Goal: Information Seeking & Learning: Learn about a topic

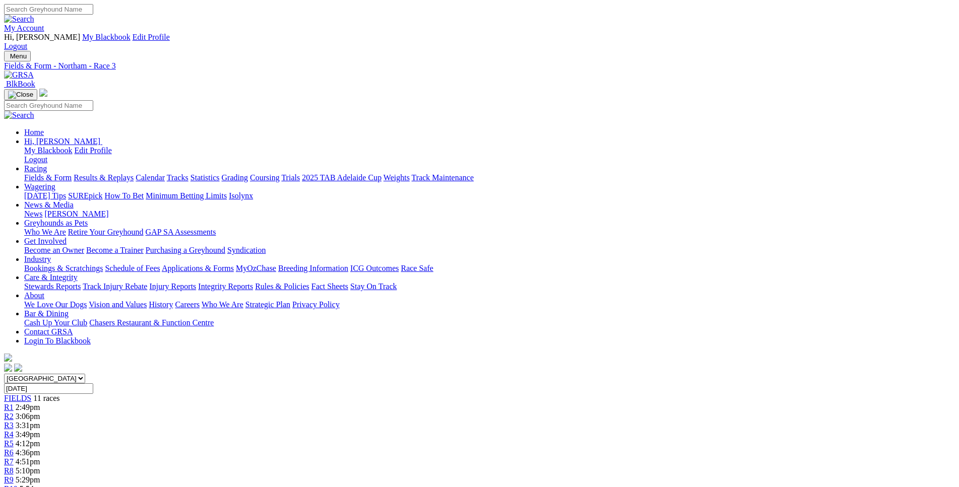
click at [14, 430] on span "R4" at bounding box center [9, 434] width 10 height 9
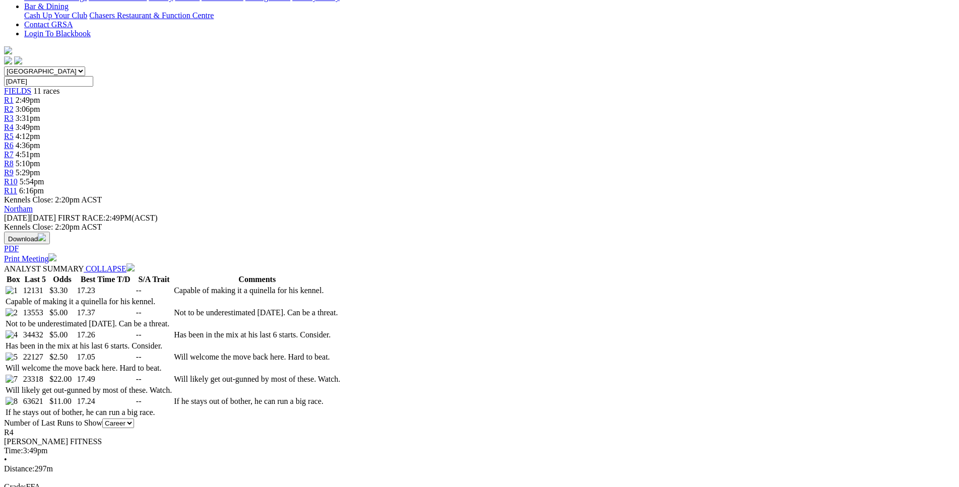
scroll to position [308, 0]
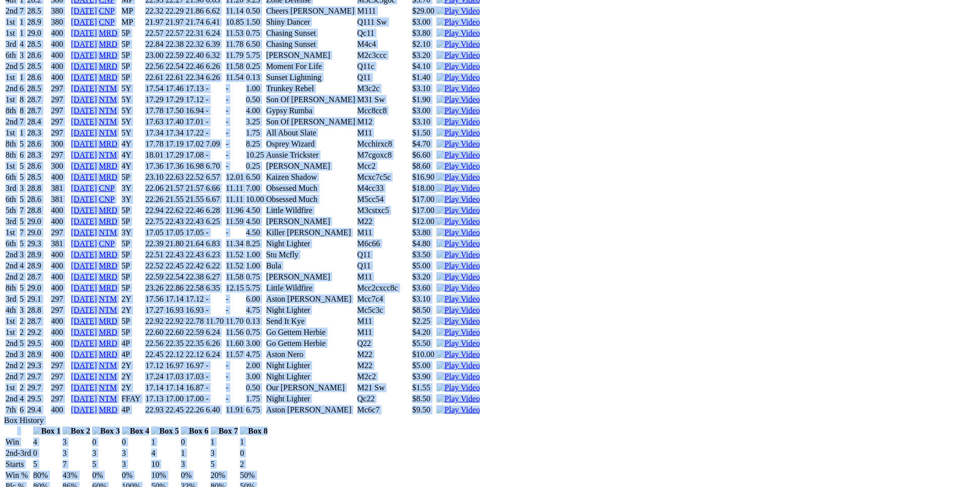
drag, startPoint x: 150, startPoint y: 218, endPoint x: 783, endPoint y: 191, distance: 633.5
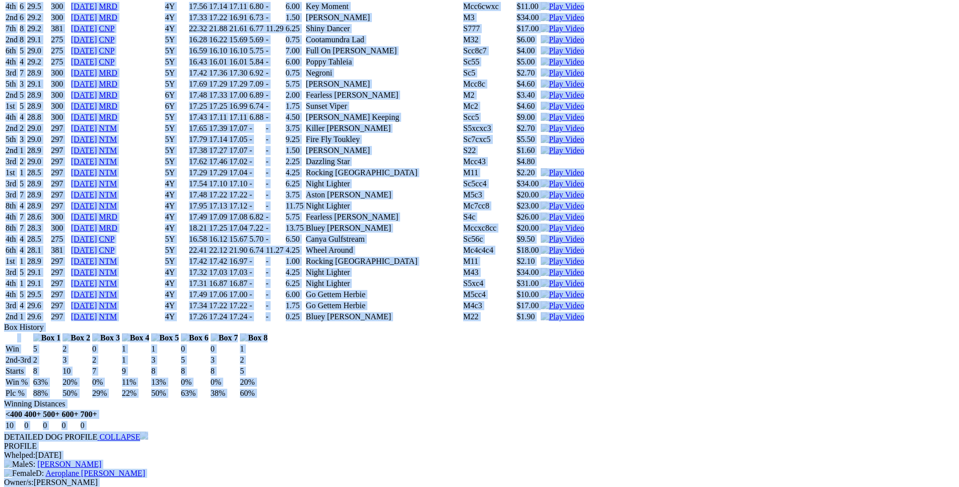
copy div "Comanche Tom (4Y) D • Wh & Blk T: John Righetti Coolup $3.30 F B W(kg) D(m) Dat…"
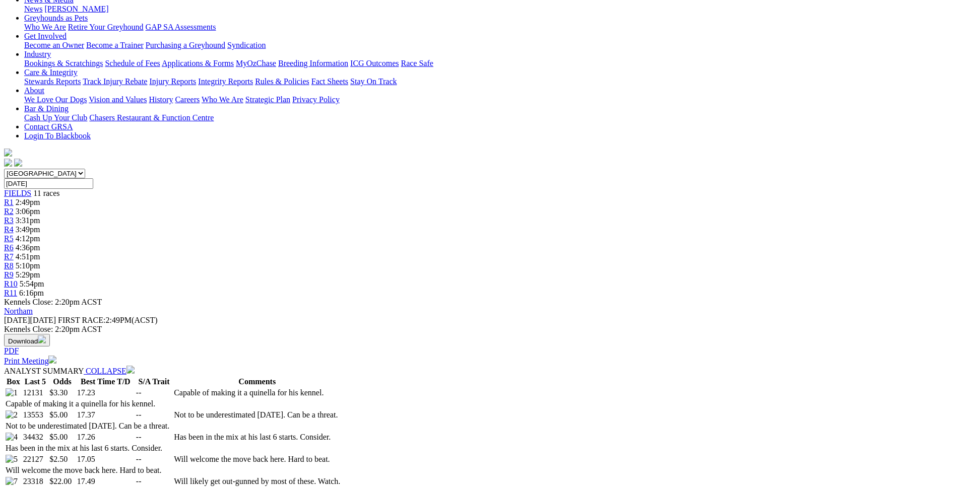
scroll to position [0, 0]
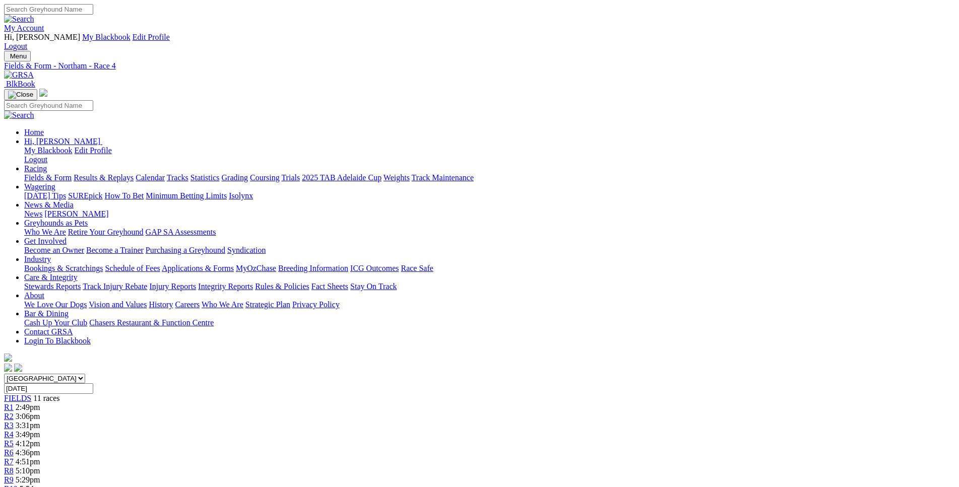
click at [40, 439] on span "4:12pm" at bounding box center [28, 443] width 25 height 9
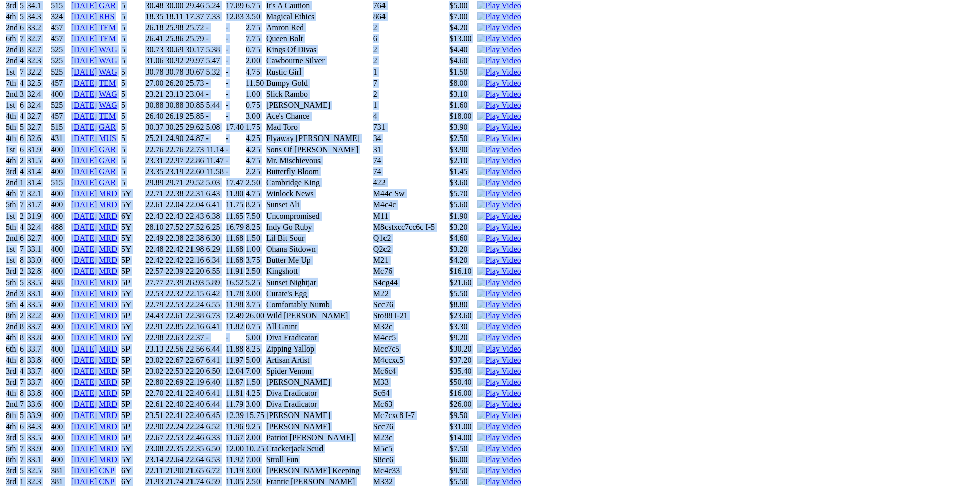
scroll to position [5448, 0]
drag, startPoint x: 149, startPoint y: 205, endPoint x: 783, endPoint y: 229, distance: 634.4
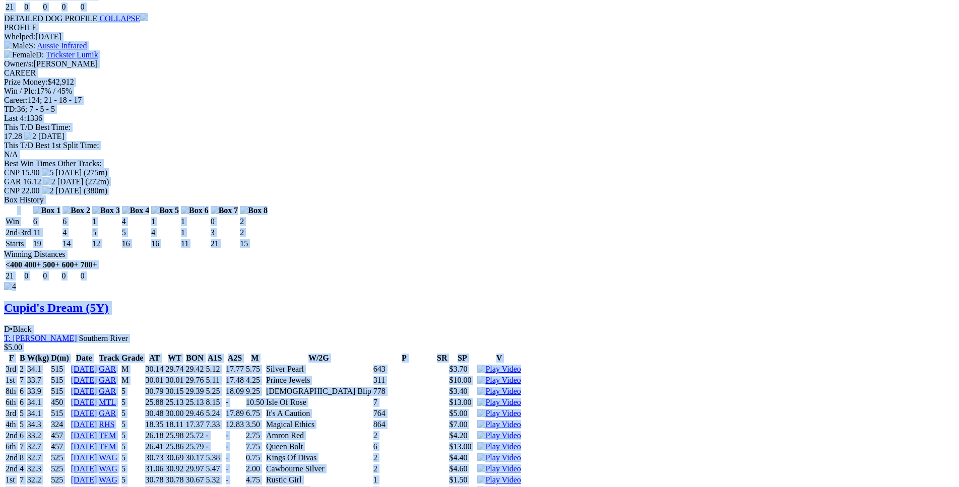
scroll to position [5037, 0]
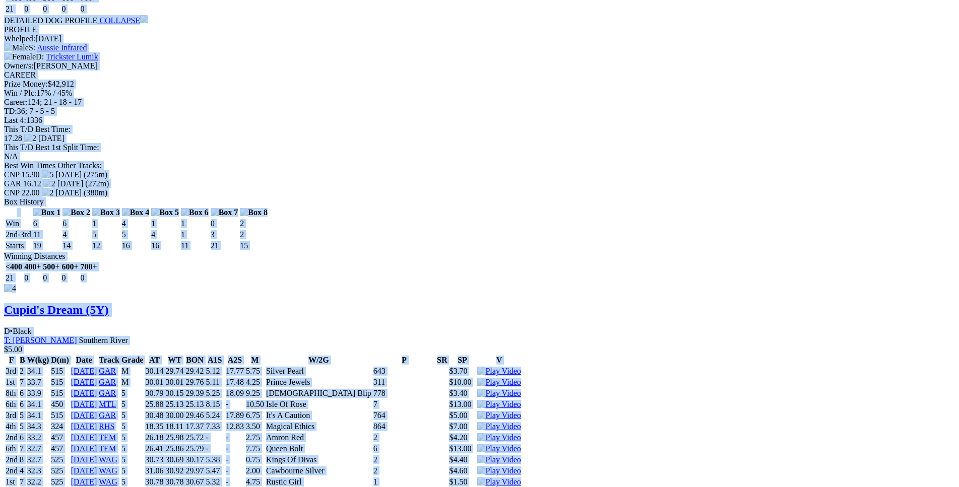
copy div "Chippin' Away (5Y) B • Black T: Barry Mcpherson Southern River $4.00 F B W(kg) …"
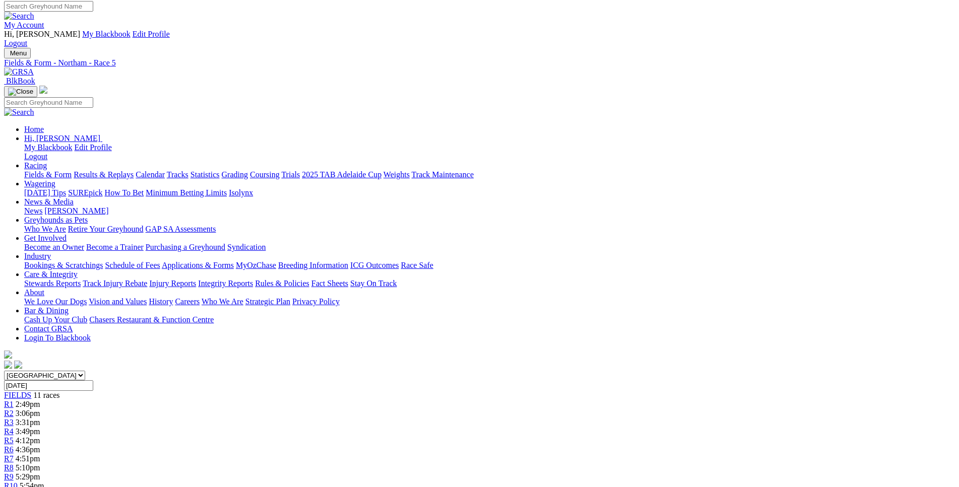
scroll to position [0, 0]
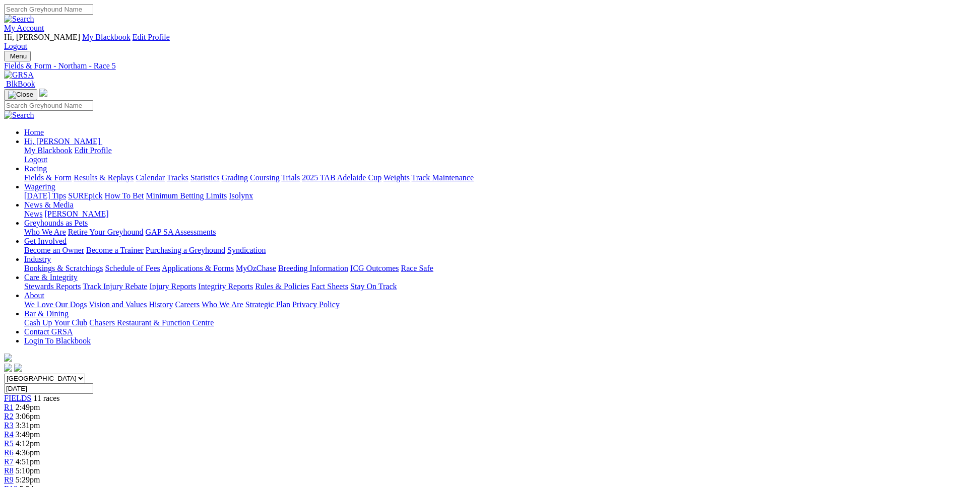
click at [14, 449] on span "R6" at bounding box center [9, 453] width 10 height 9
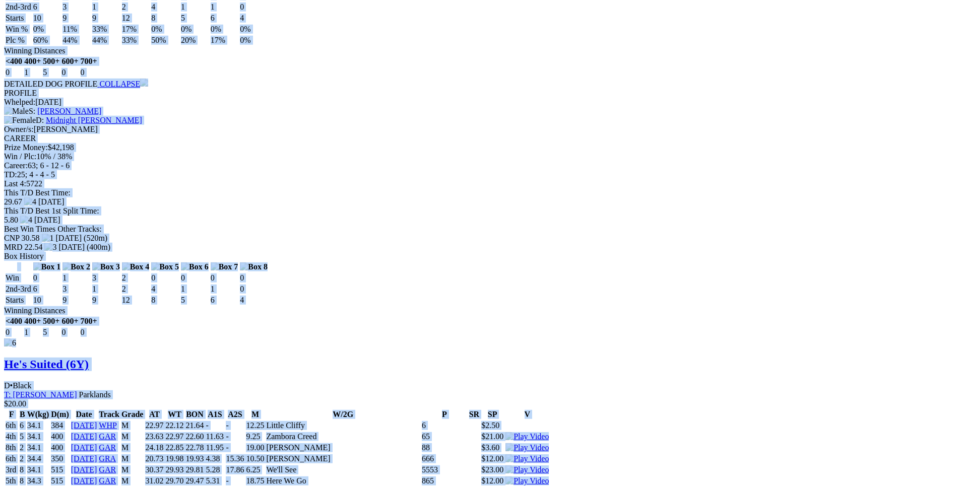
scroll to position [5859, 0]
drag, startPoint x: 146, startPoint y: 117, endPoint x: 790, endPoint y: 444, distance: 721.6
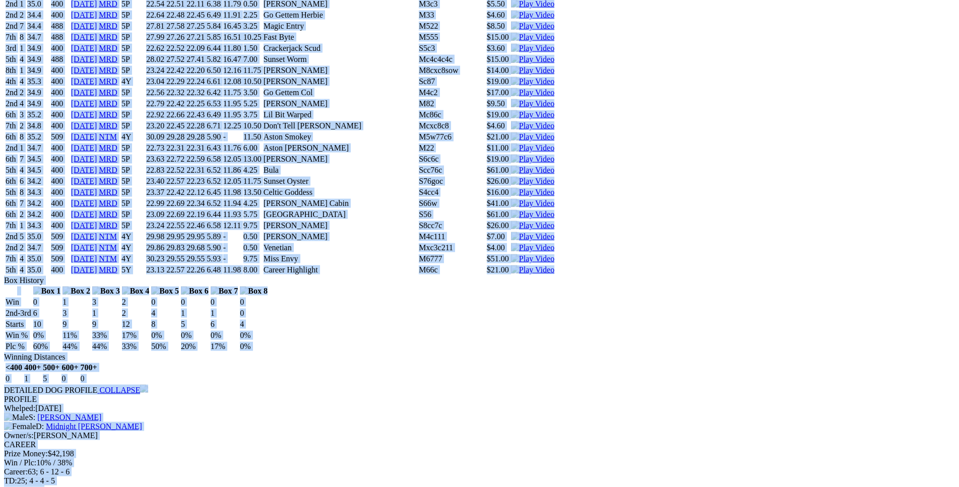
scroll to position [5551, 0]
copy div "New Hope (6Y) D • Black T: Trevor Augustin Parklands $3.20 F B W(kg) D(m) Date …"
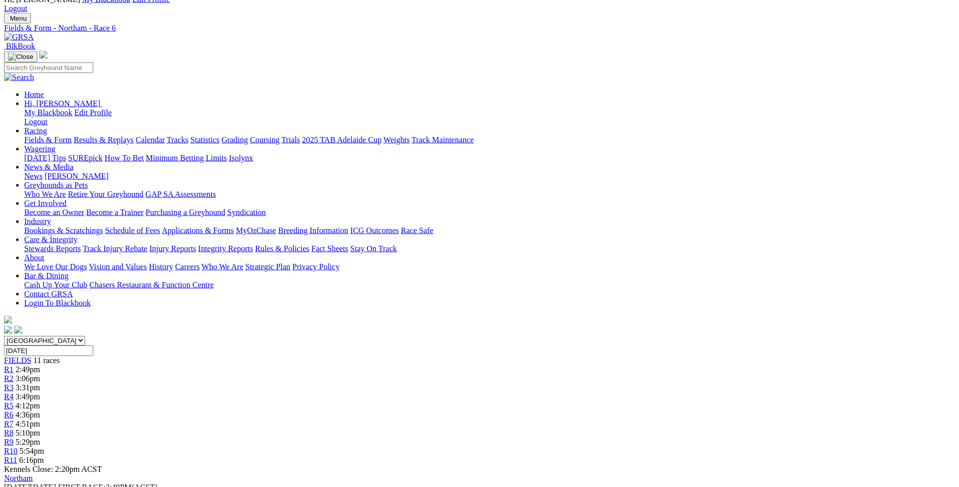
scroll to position [0, 0]
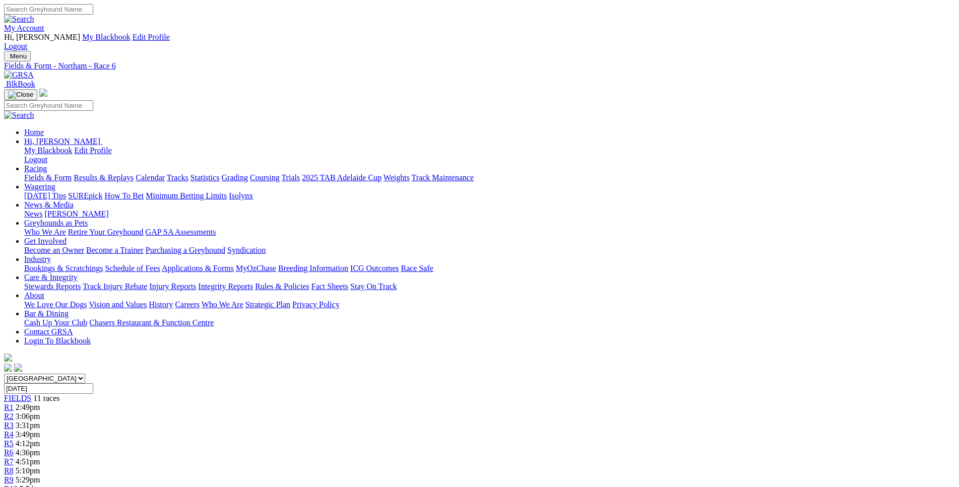
click at [548, 458] on div "R7 4:51pm" at bounding box center [479, 462] width 951 height 9
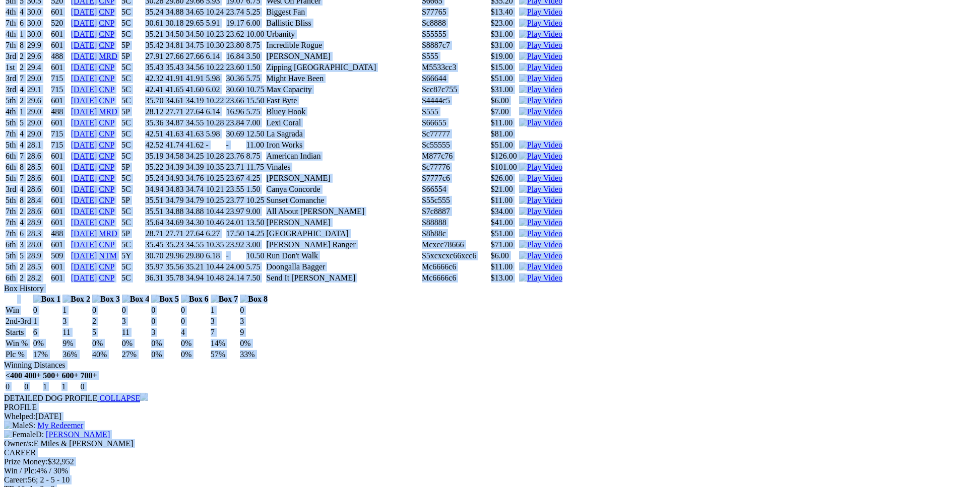
scroll to position [3854, 0]
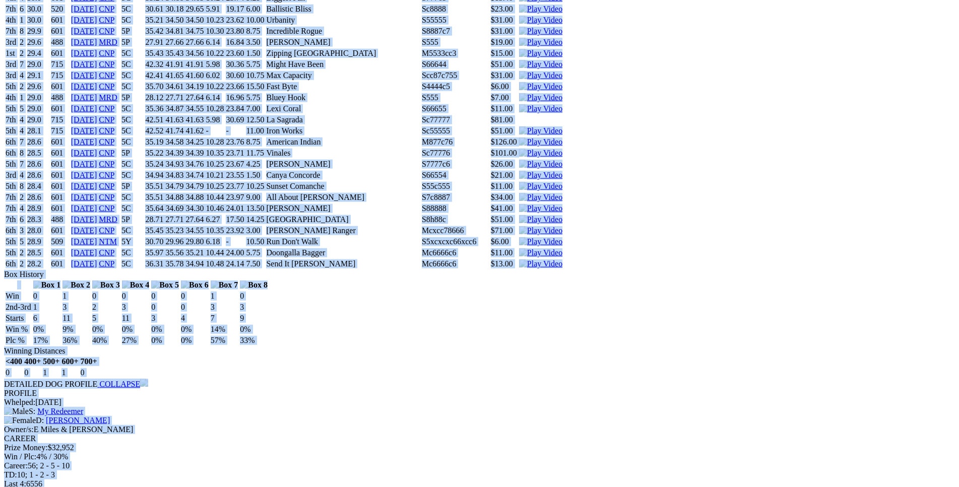
drag, startPoint x: 147, startPoint y: 163, endPoint x: 779, endPoint y: 251, distance: 638.1
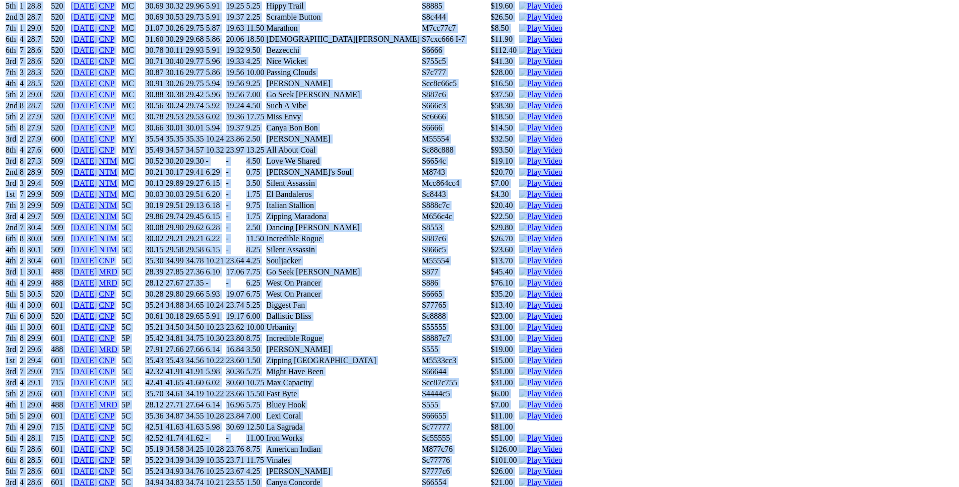
scroll to position [3546, 0]
copy div "Ritza Power (5Y) B • Dark Bdl T: Ben Maclean Southern River $2.10 F B W(kg) D(m…"
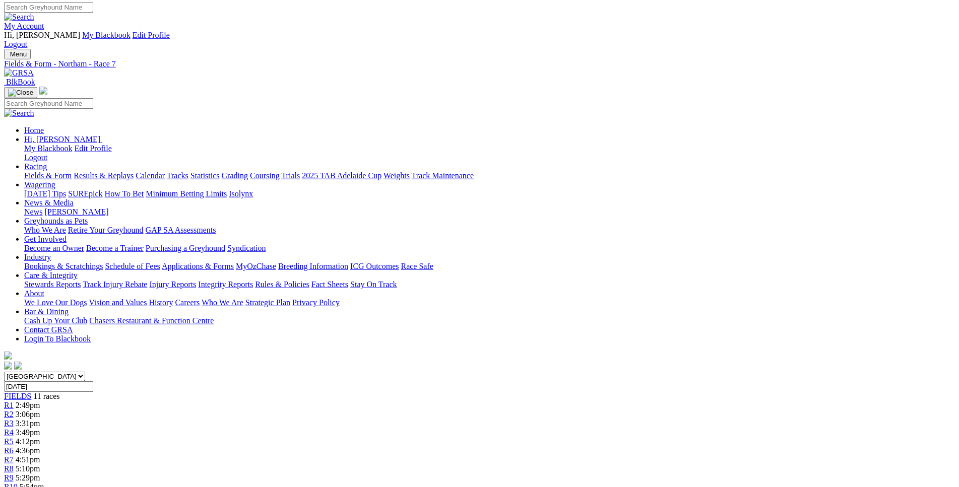
scroll to position [1, 0]
click at [617, 466] on div "R8 5:10pm" at bounding box center [479, 470] width 951 height 9
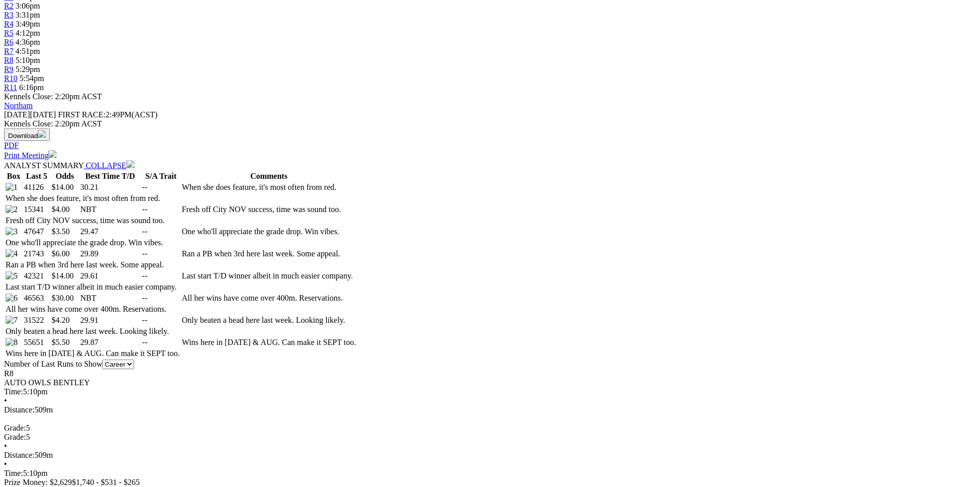
scroll to position [411, 0]
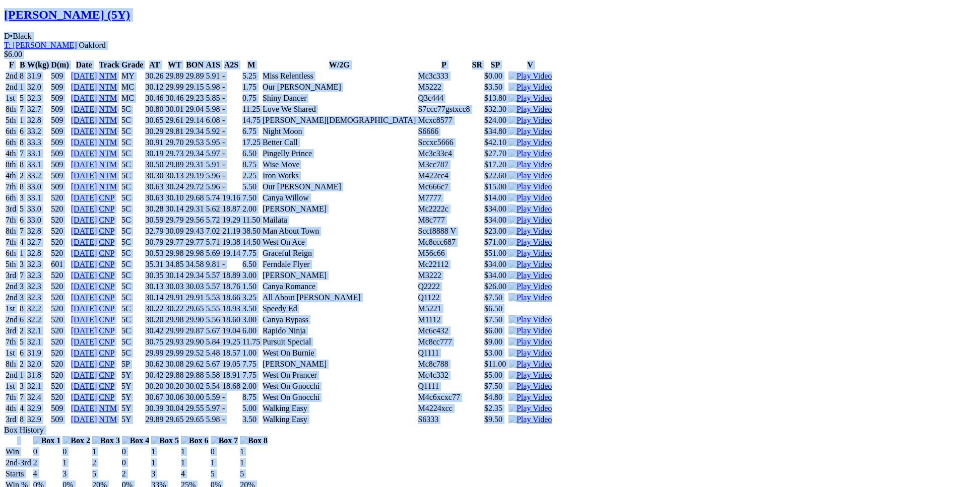
scroll to position [3598, 0]
drag, startPoint x: 147, startPoint y: 150, endPoint x: 789, endPoint y: 429, distance: 700.3
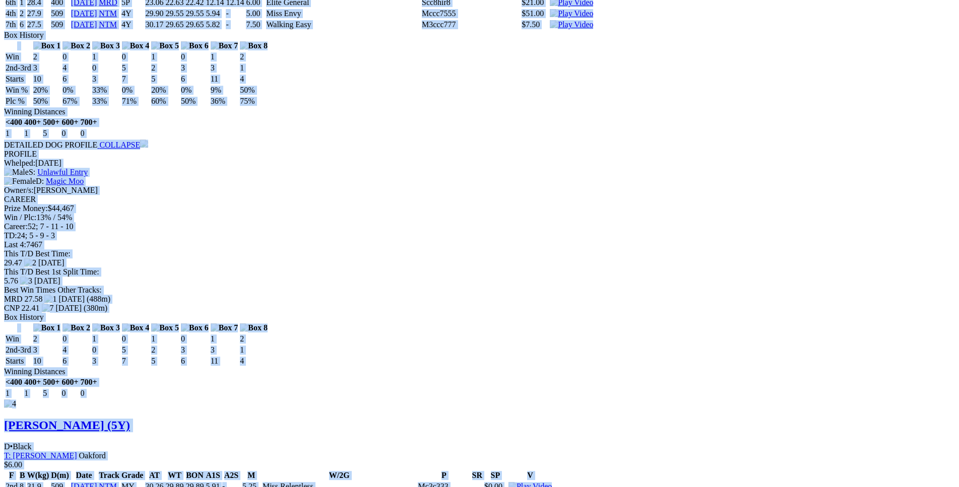
scroll to position [3187, 0]
copy div "Reina (5Y) B • Black T: [PERSON_NAME] Oakford $14.00 F B W(kg) D(m) Date Track …"
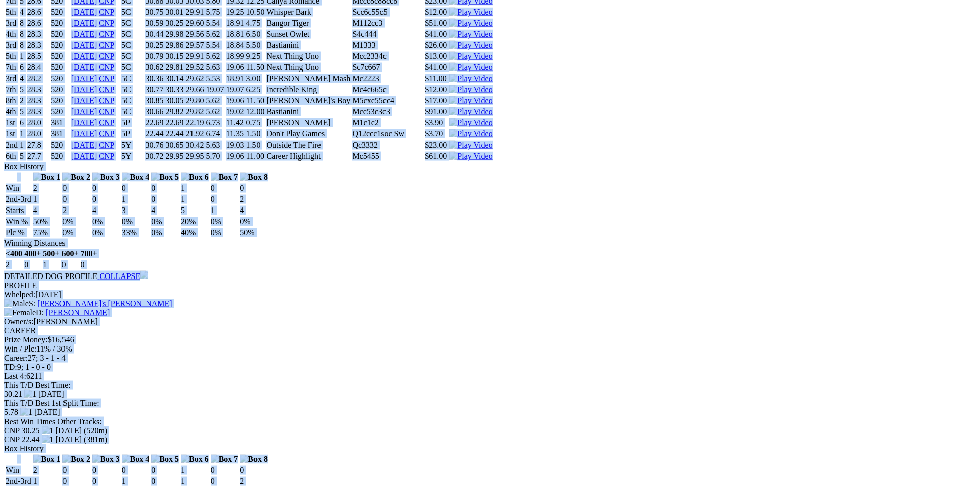
scroll to position [0, 0]
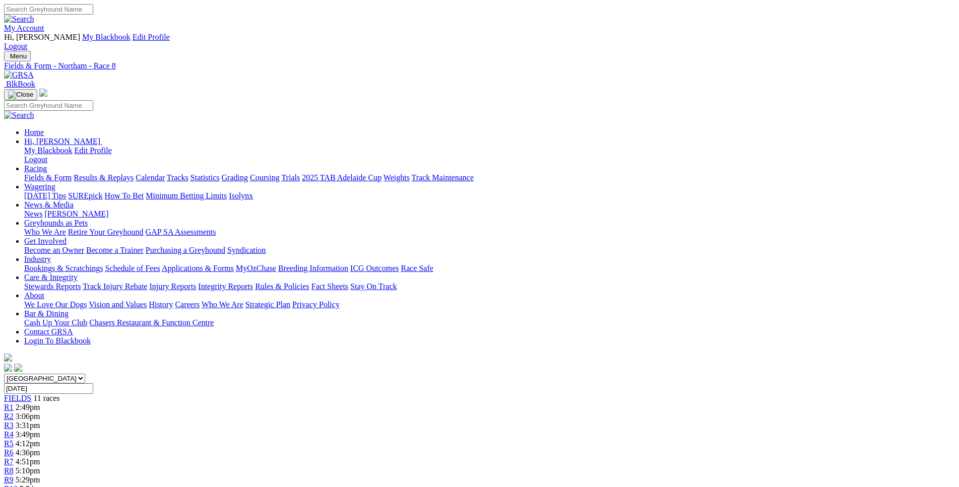
click at [14, 476] on span "R9" at bounding box center [9, 480] width 10 height 9
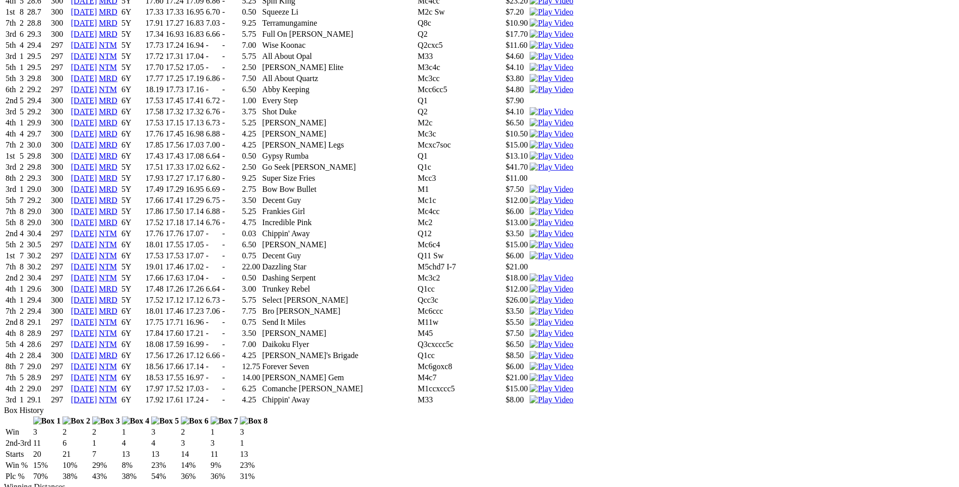
scroll to position [8377, 0]
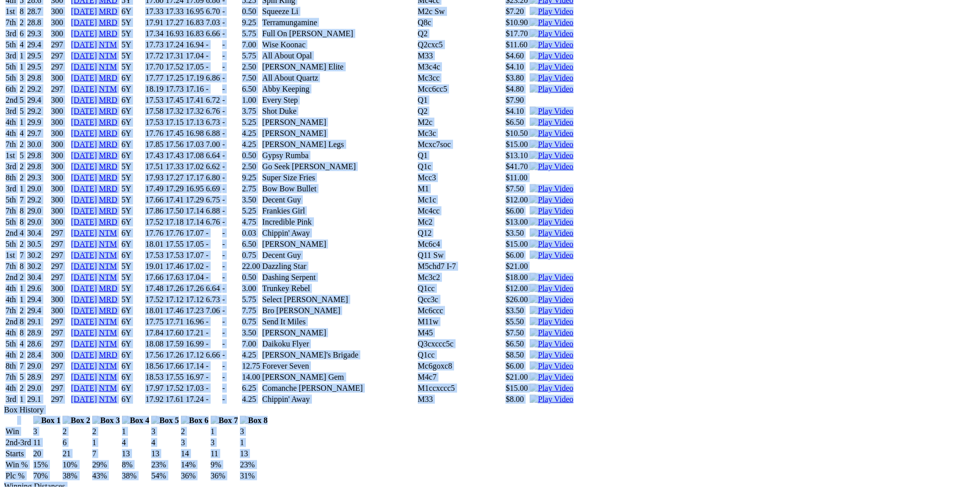
drag, startPoint x: 145, startPoint y: 285, endPoint x: 803, endPoint y: 160, distance: 669.8
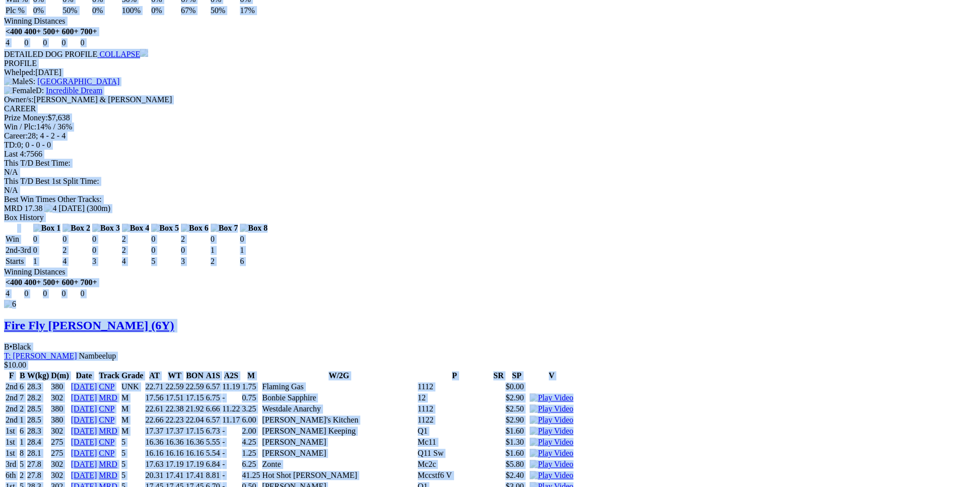
scroll to position [7144, 0]
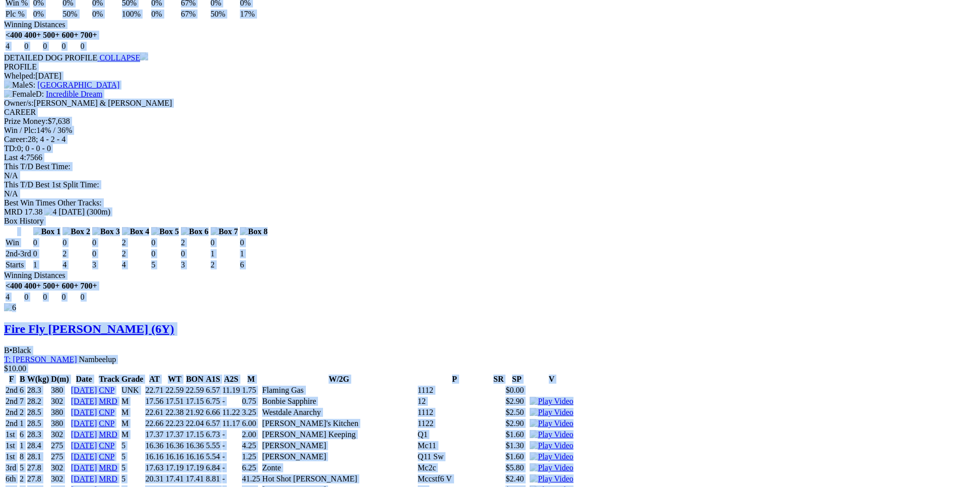
copy div "Uncompromised (6Y) D • Wht & Fwn T: Kylie Mclennan Nambeelup $6.00 F B W(kg) D(…"
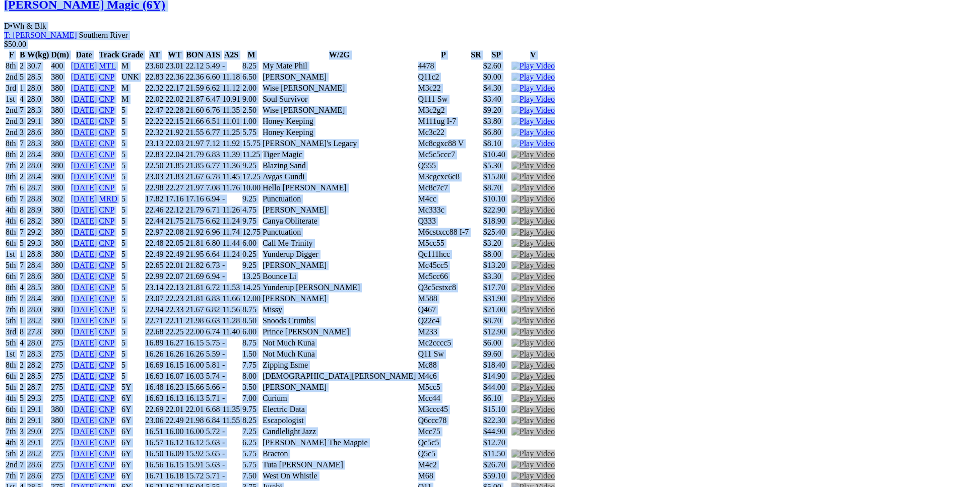
scroll to position [0, 0]
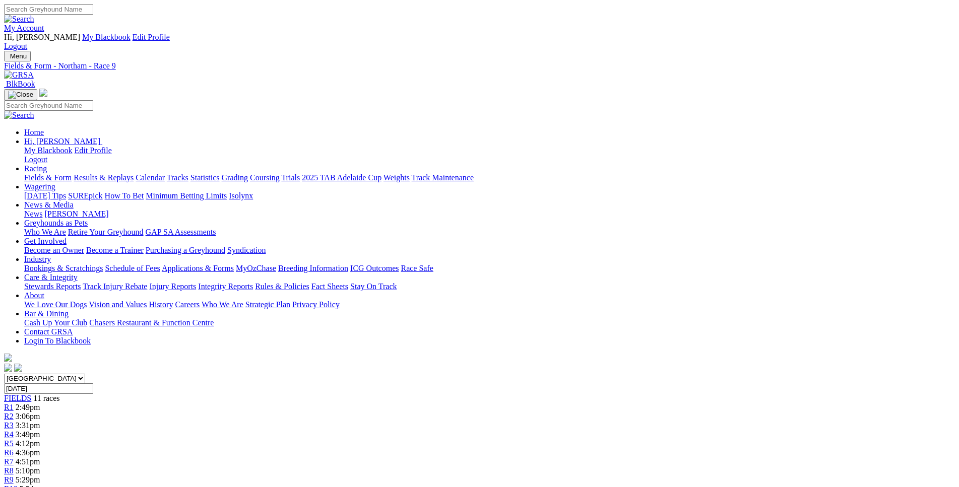
click at [44, 485] on span "5:54pm" at bounding box center [32, 489] width 25 height 9
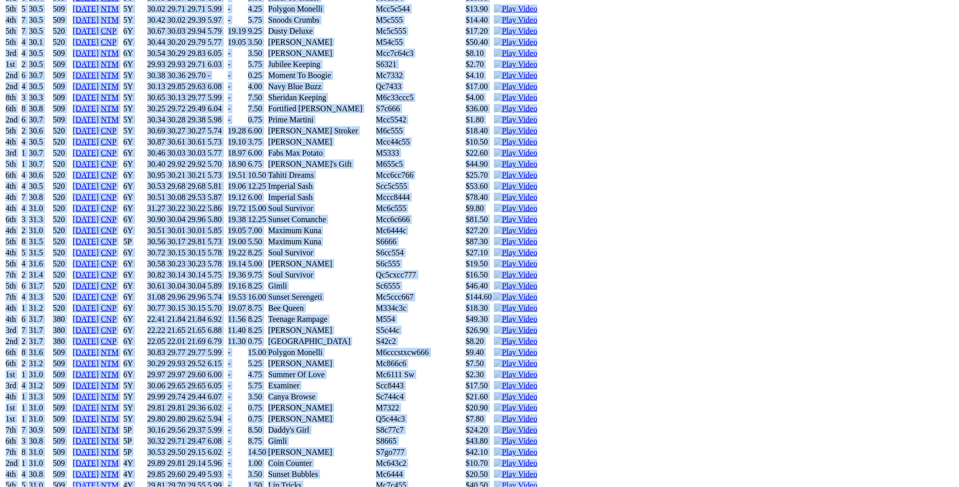
scroll to position [4317, 0]
drag, startPoint x: 148, startPoint y: 164, endPoint x: 804, endPoint y: 422, distance: 704.4
copy div "Incredible Rogue (4Y) D • Blue T: [PERSON_NAME] $4.00 F B W(kg) D(m) Date Track…"
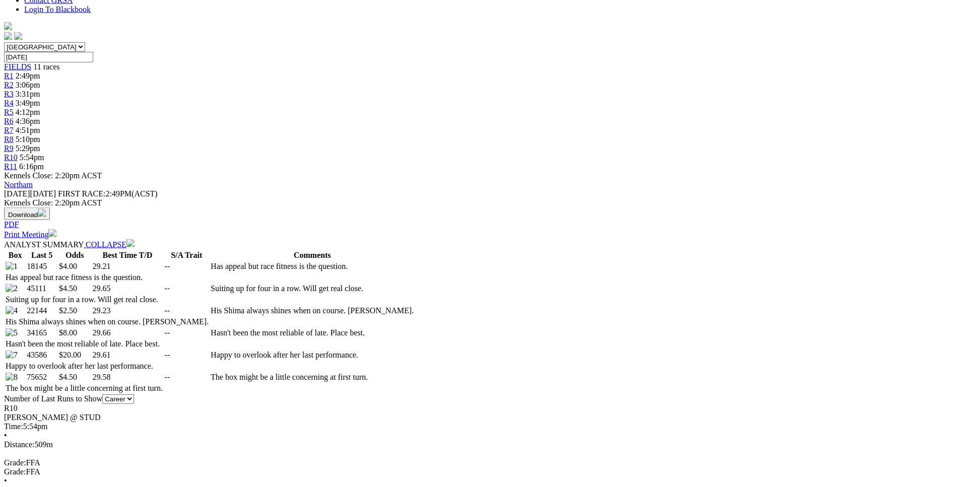
scroll to position [0, 0]
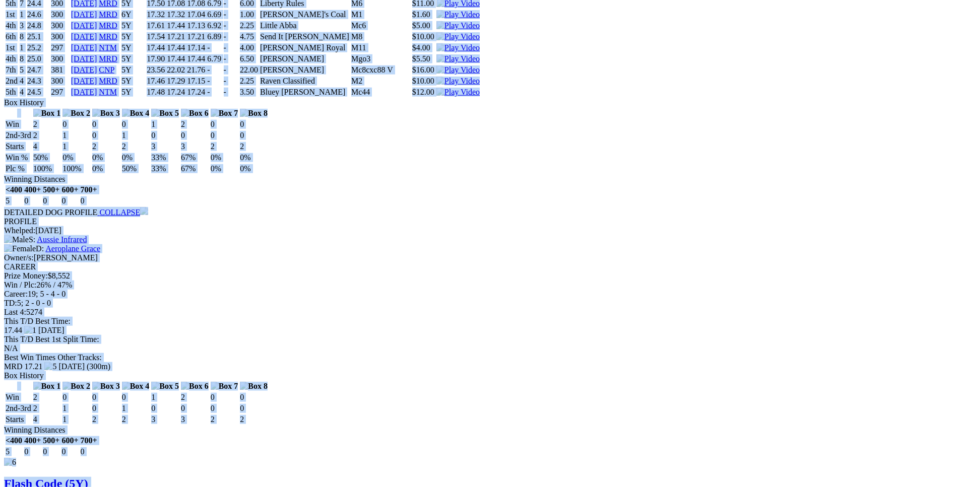
scroll to position [5911, 0]
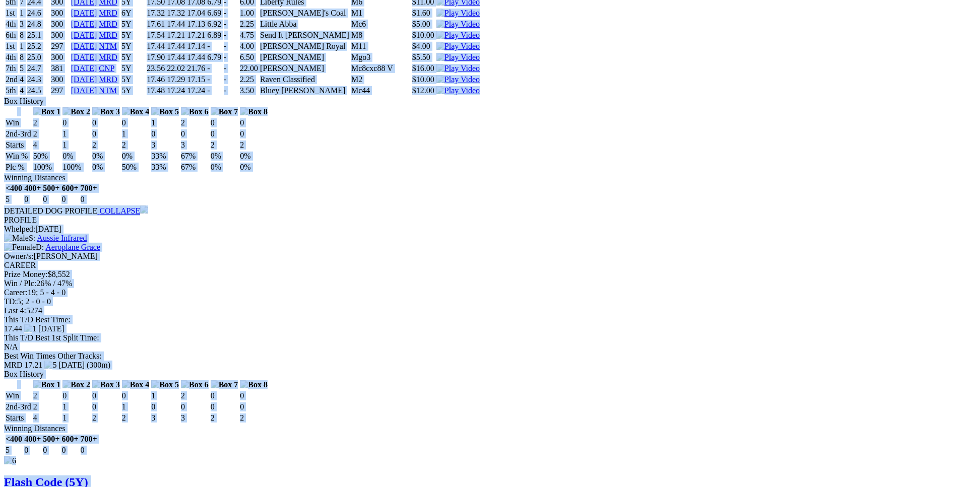
drag, startPoint x: 144, startPoint y: 130, endPoint x: 784, endPoint y: 188, distance: 643.2
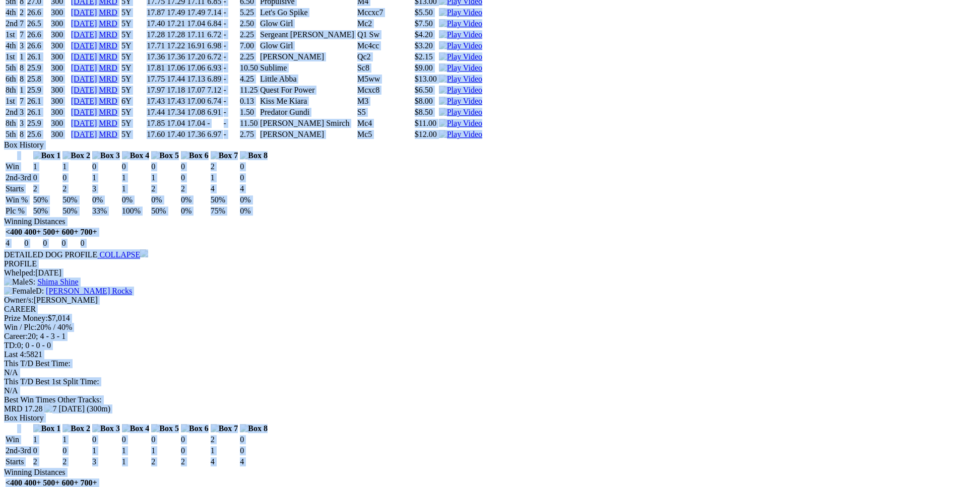
scroll to position [5192, 0]
copy div "Canya Gulfstream (5Y) D • Fawn T: Daniel Beamish Southern River $3.80 F B W(kg)…"
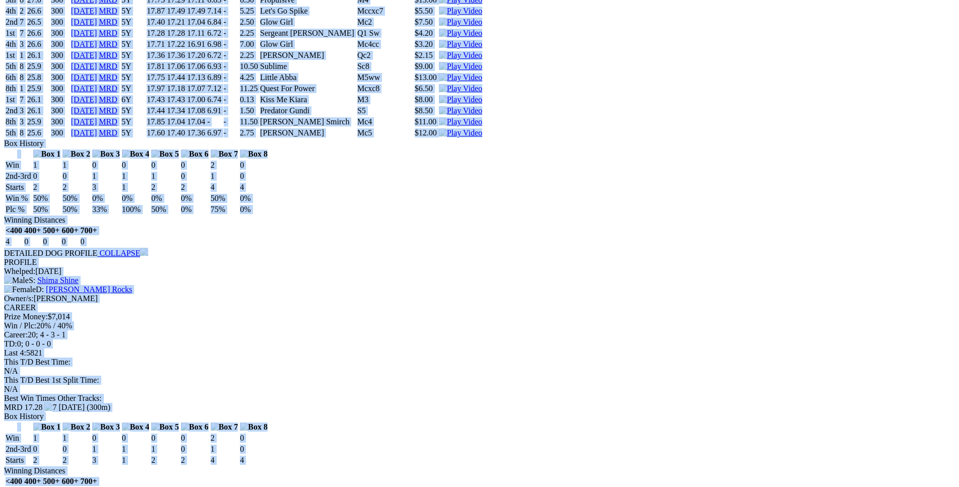
scroll to position [0, 0]
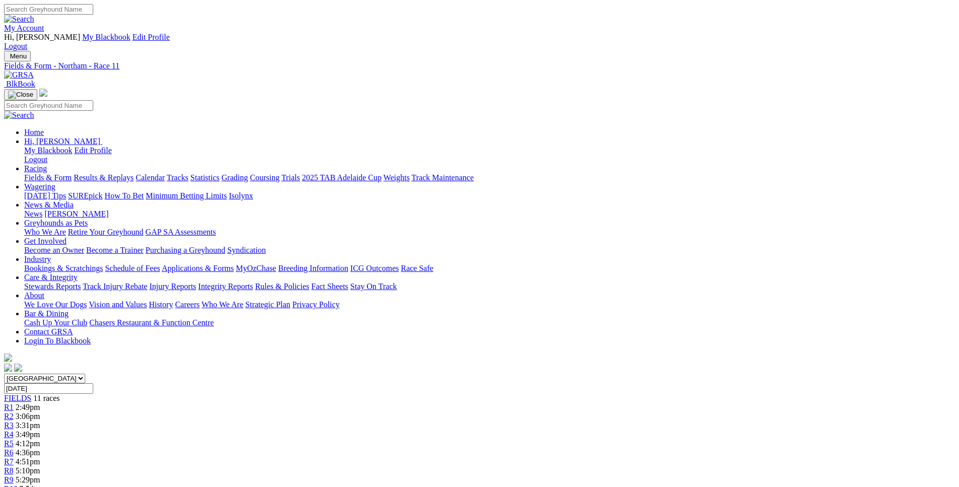
click at [14, 430] on link "R4" at bounding box center [9, 434] width 10 height 9
